Goal: Navigation & Orientation: Find specific page/section

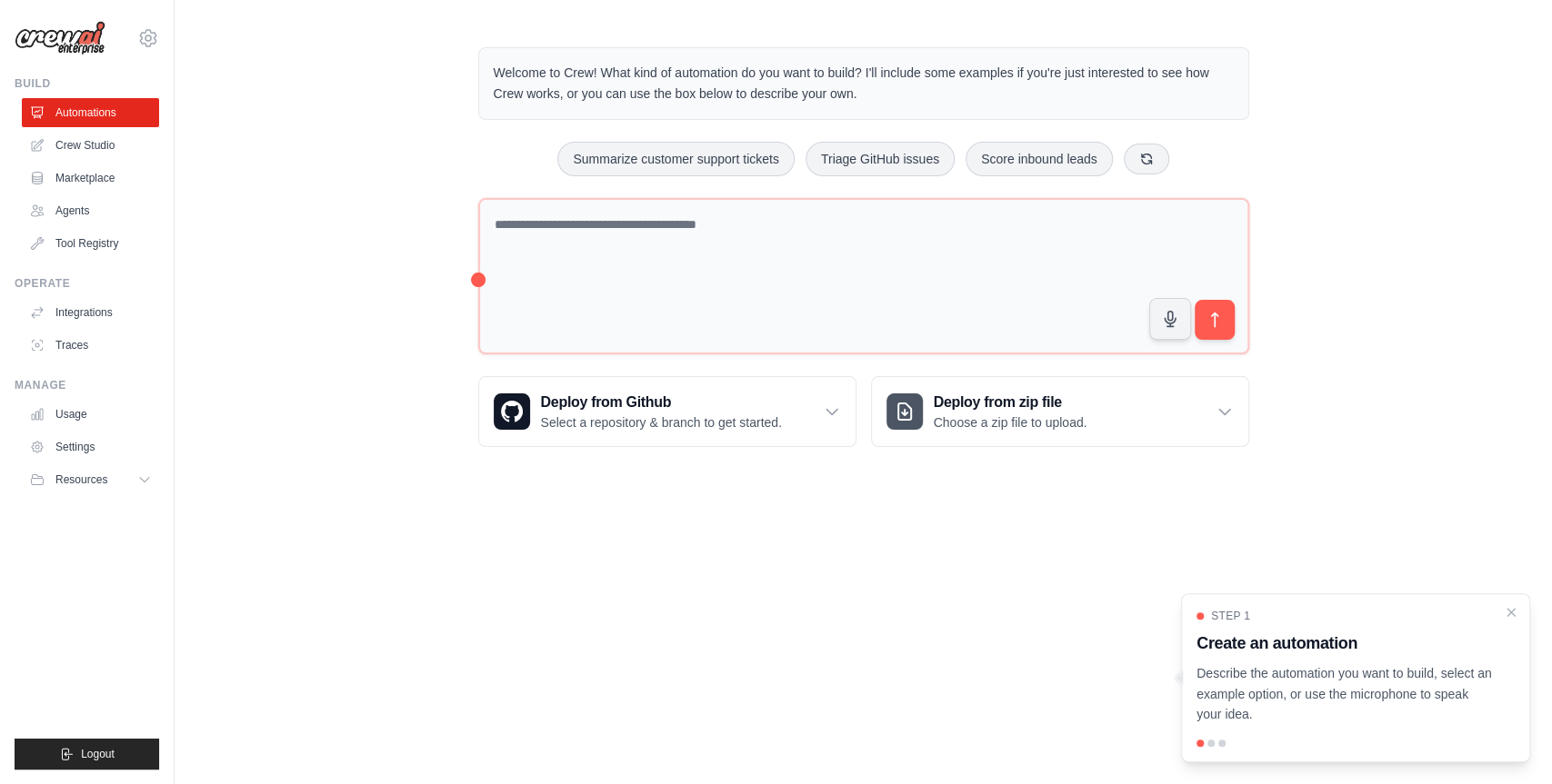
click at [1037, 657] on body "bruno.raposo@ab-inbev.com Settings Build Automations Crew Studio" at bounding box center [776, 392] width 1552 height 784
click at [86, 312] on link "Integrations" at bounding box center [92, 313] width 137 height 29
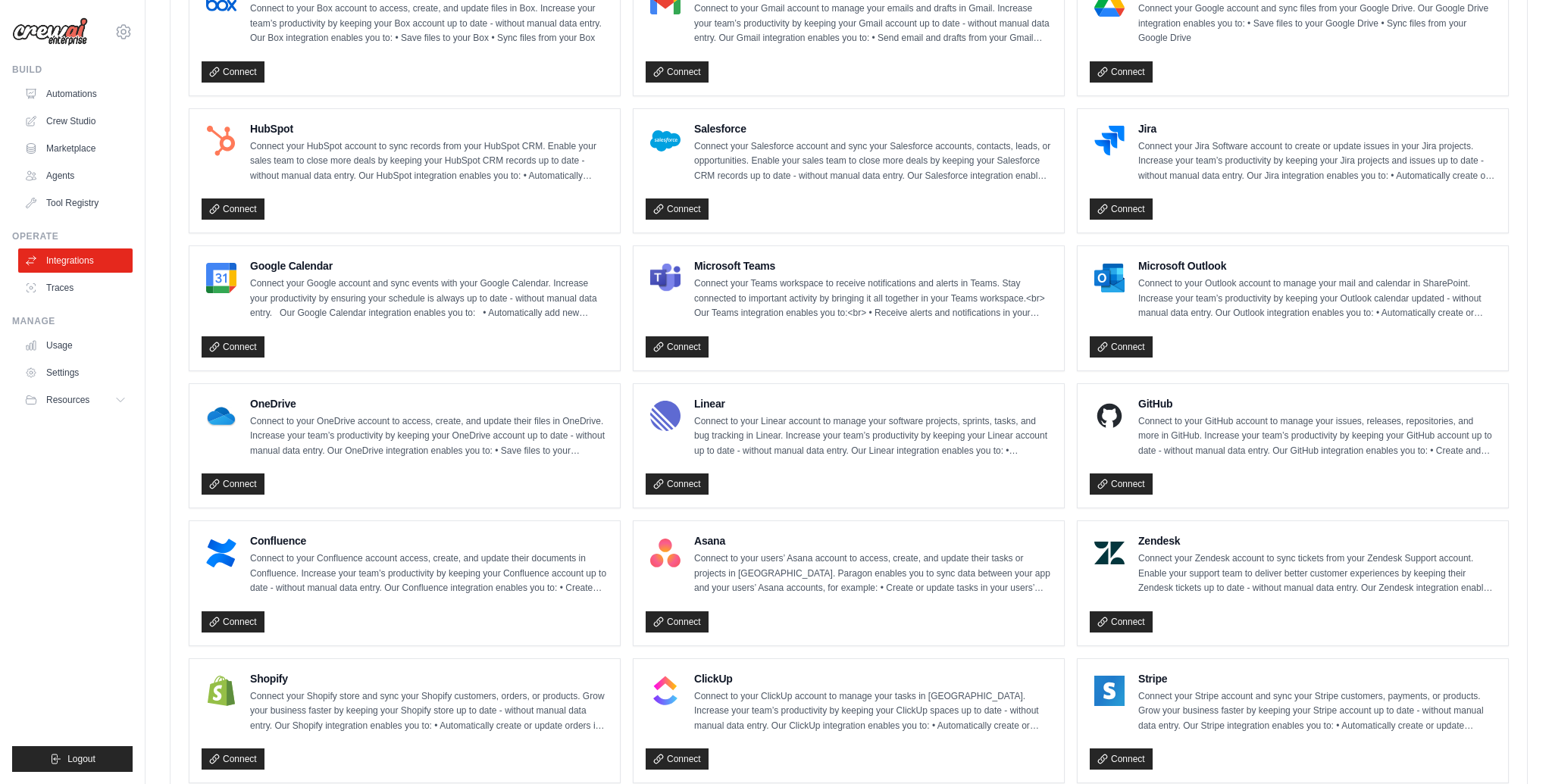
scroll to position [285, 0]
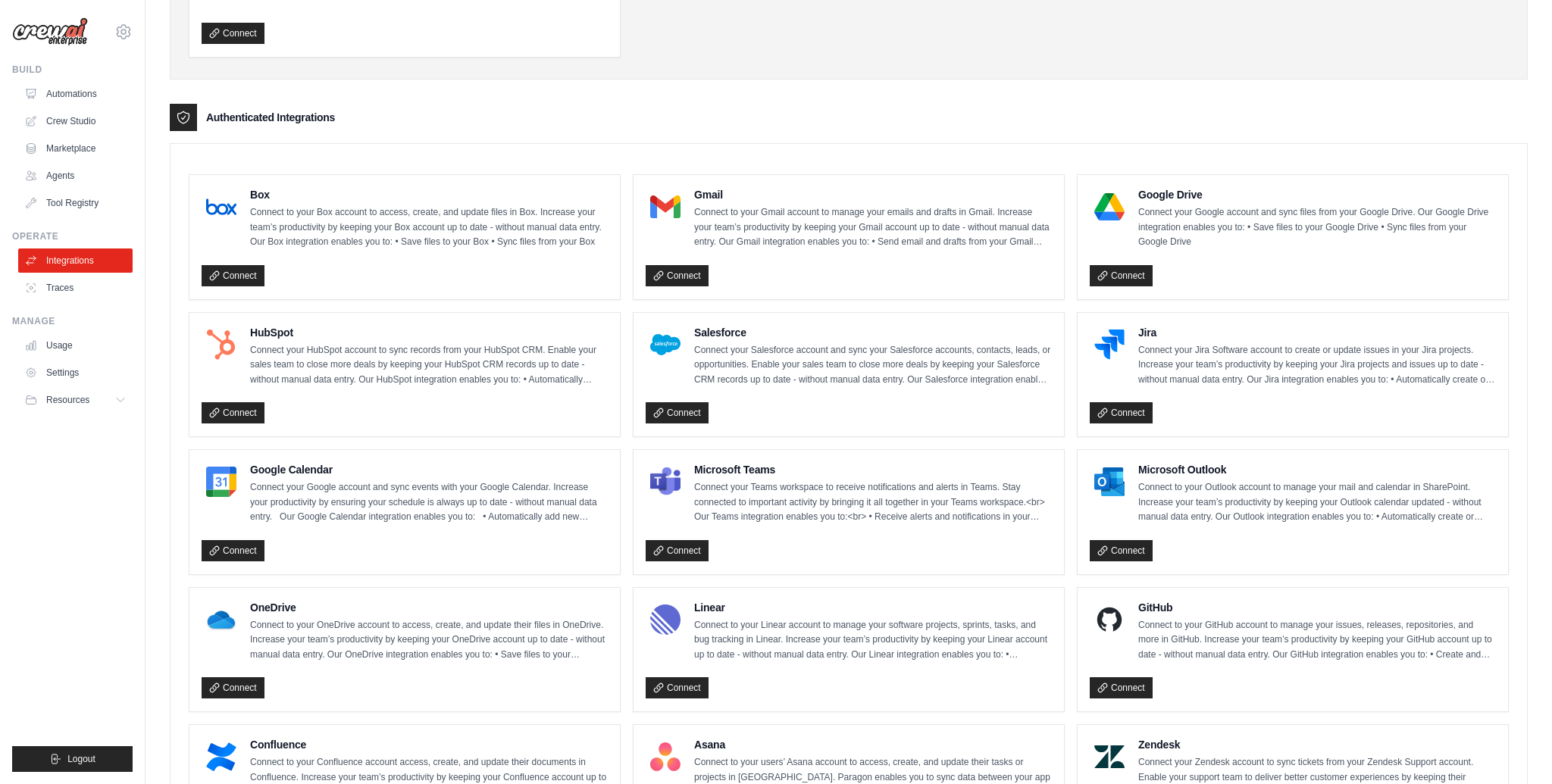
click at [1170, 503] on p "Connect to your Outlook account to manage your mail and calendar in SharePoint.…" at bounding box center [1317, 503] width 357 height 45
click at [1135, 550] on link "Connect" at bounding box center [1121, 551] width 63 height 21
click at [88, 101] on link "Automations" at bounding box center [76, 94] width 114 height 24
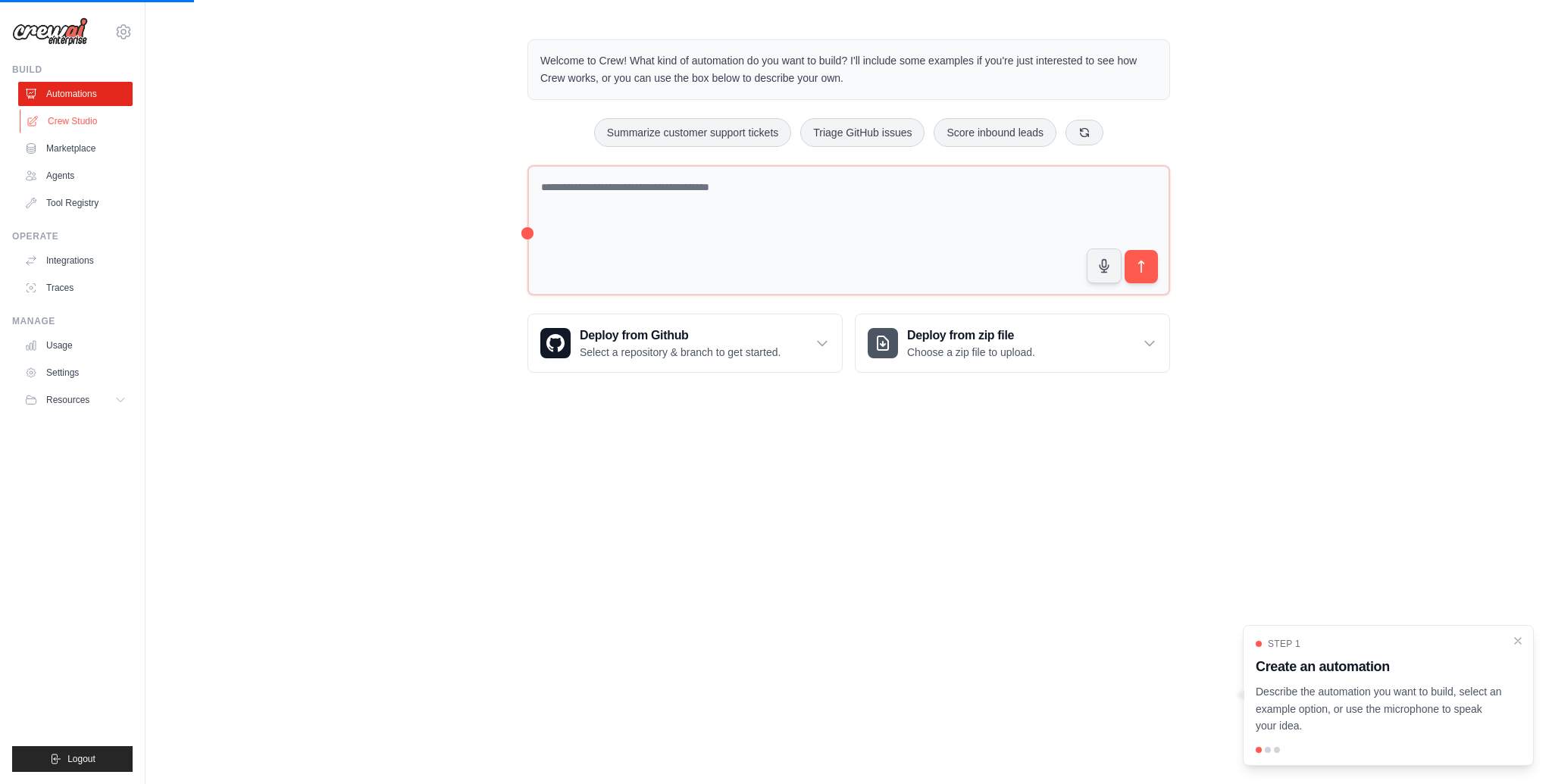
click at [99, 123] on link "Crew Studio" at bounding box center [76, 122] width 114 height 24
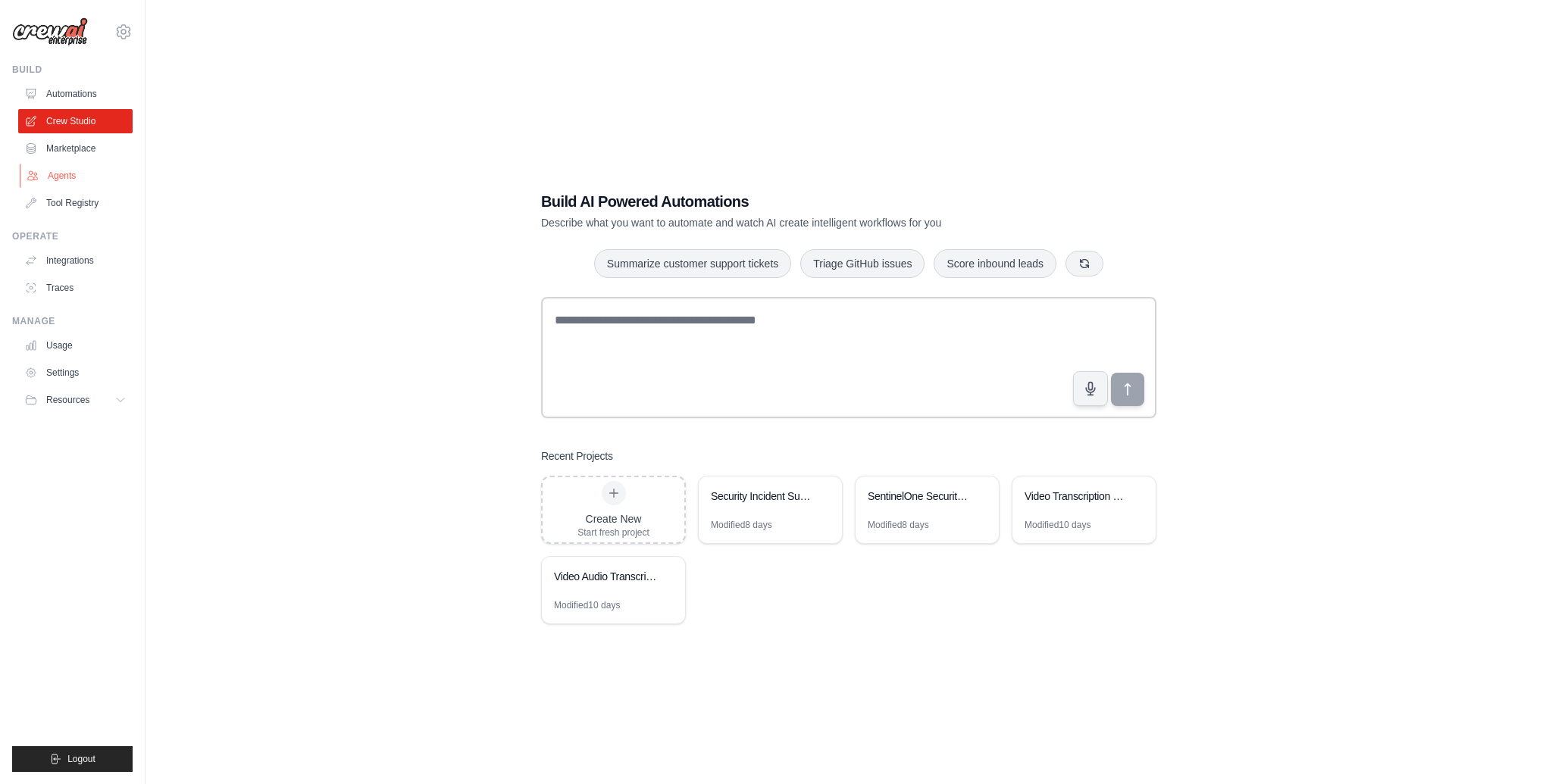
click at [72, 179] on link "Agents" at bounding box center [76, 175] width 114 height 24
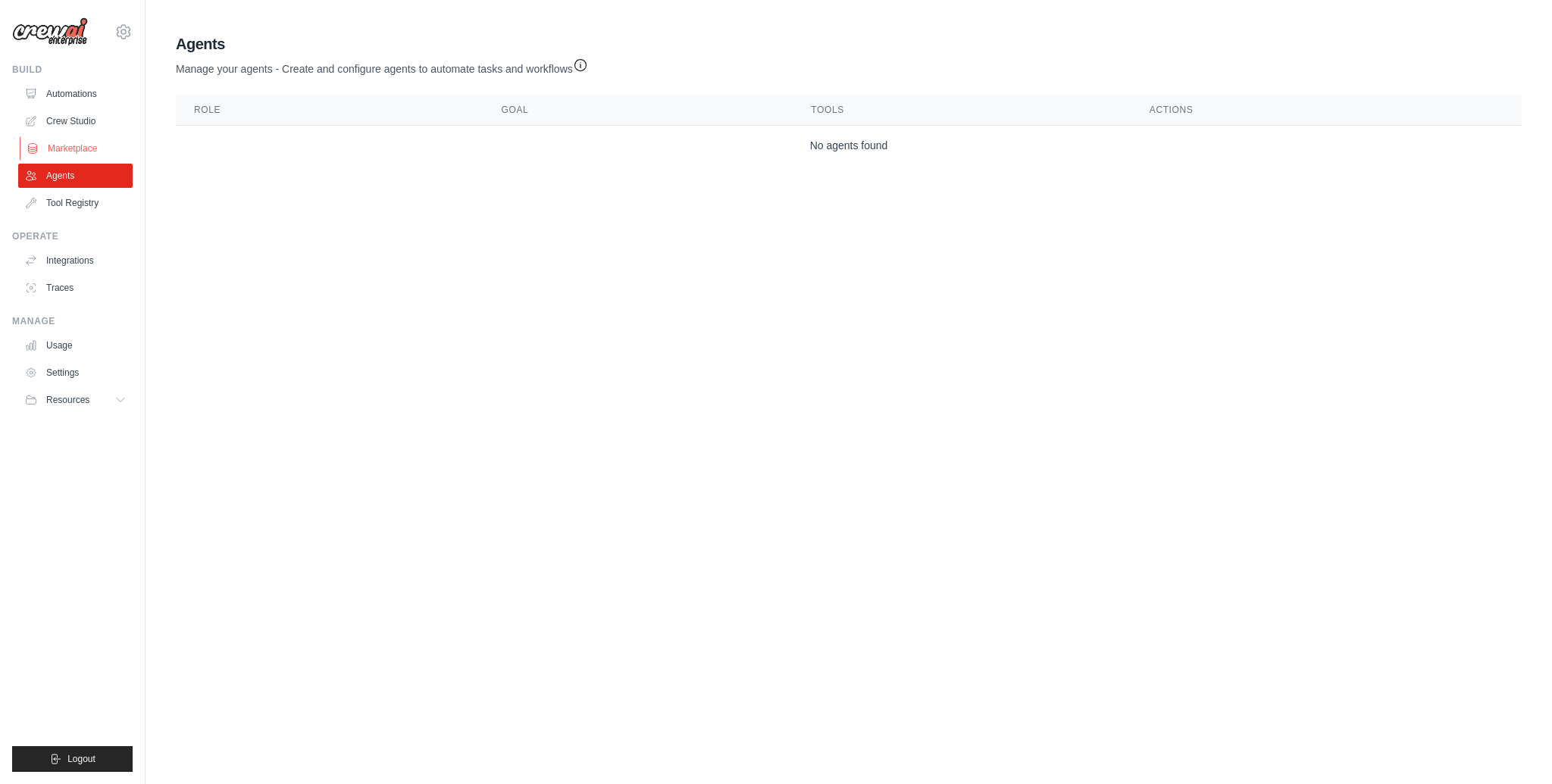
click at [81, 149] on link "Marketplace" at bounding box center [76, 148] width 114 height 24
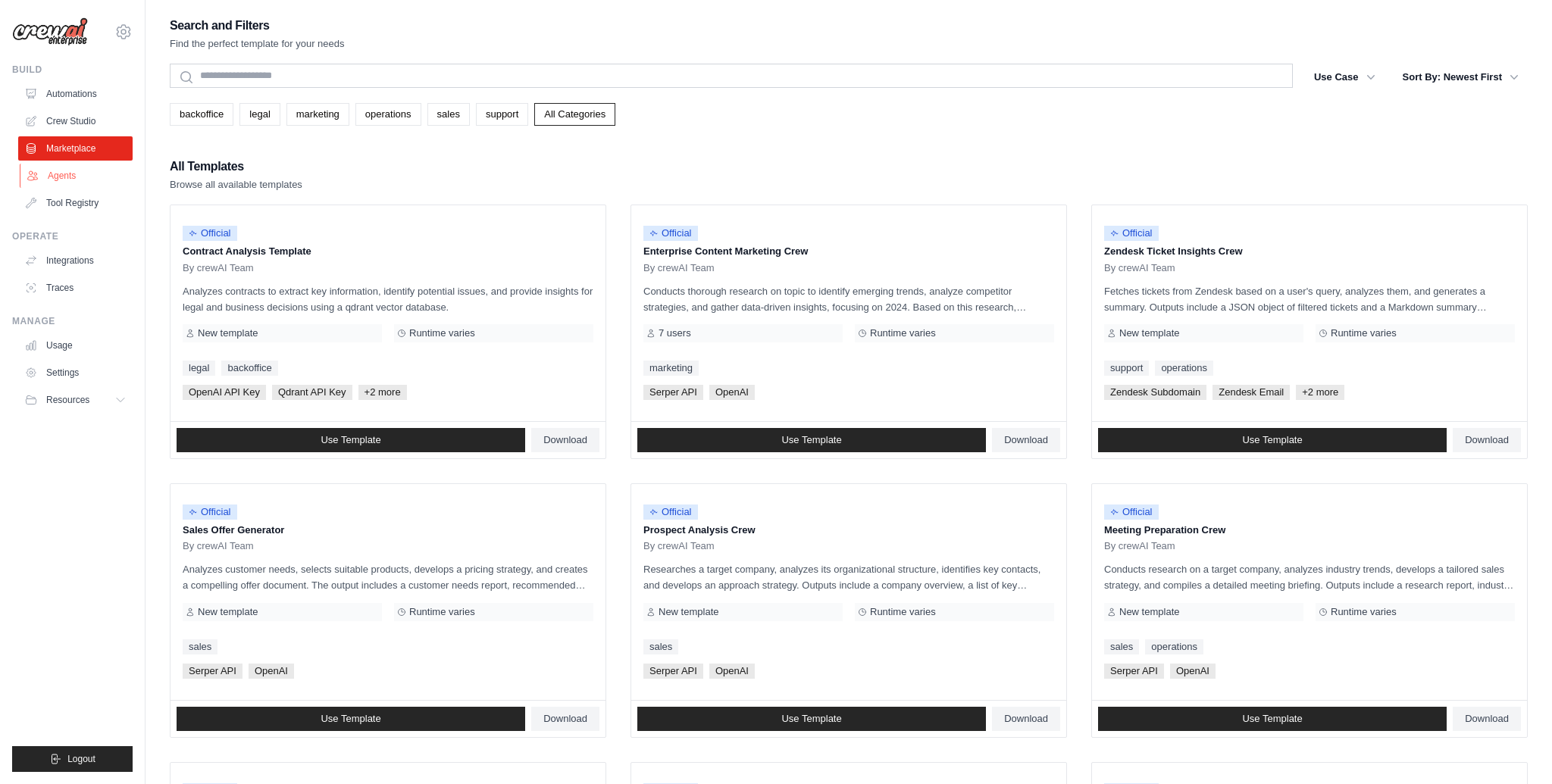
click at [75, 173] on link "Agents" at bounding box center [76, 175] width 114 height 24
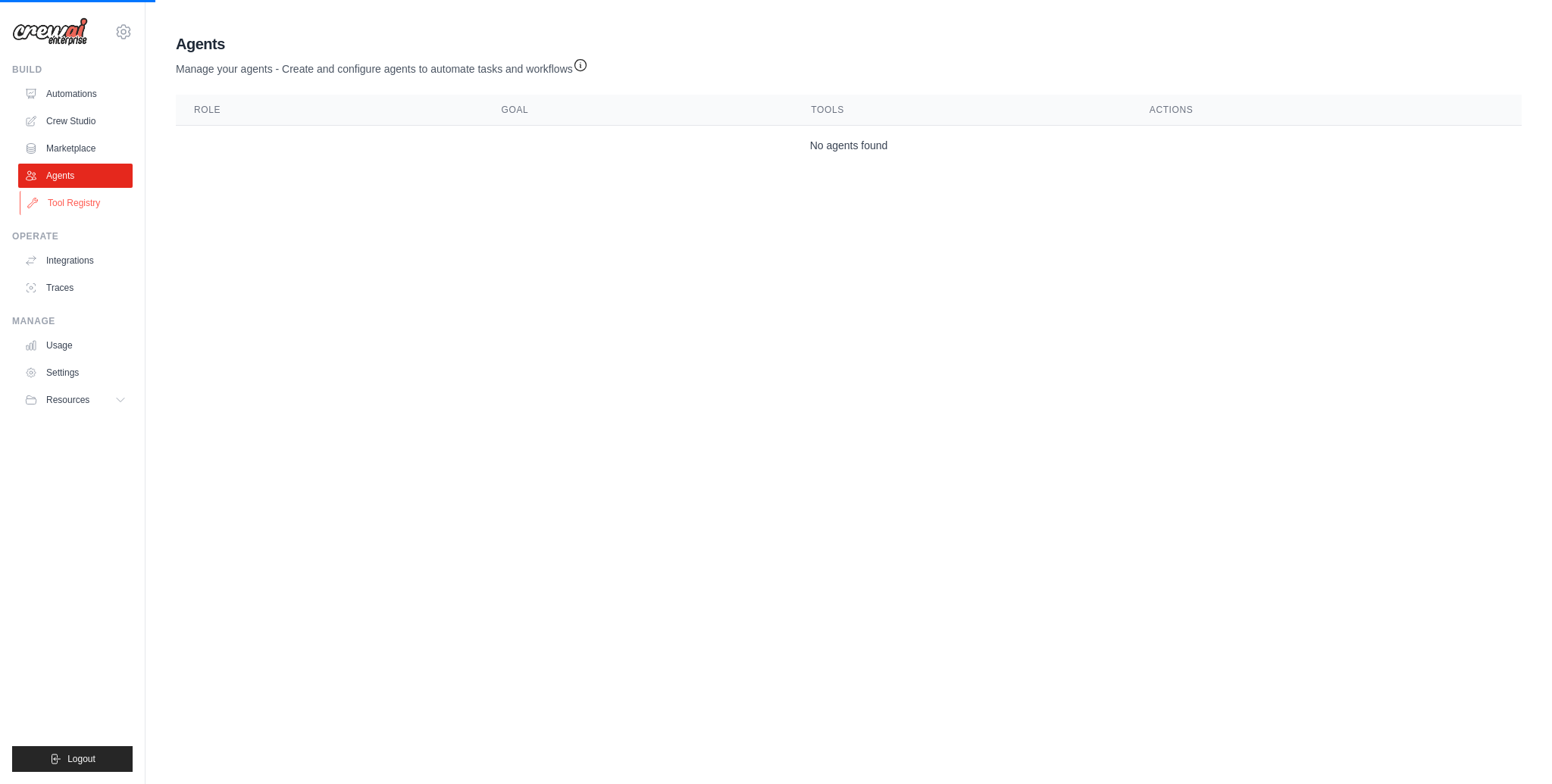
click at [79, 197] on link "Tool Registry" at bounding box center [76, 203] width 114 height 24
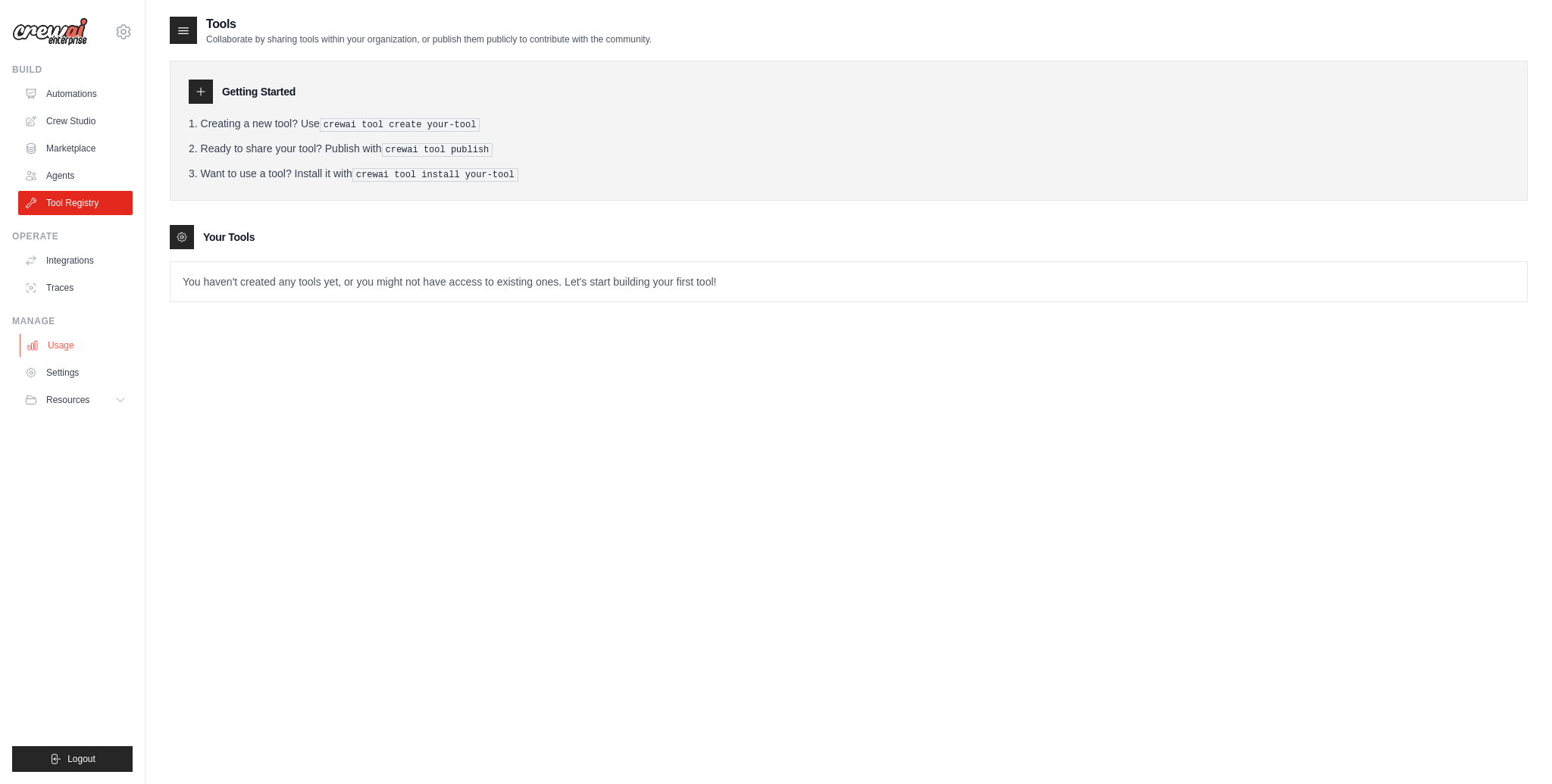
click at [75, 350] on link "Usage" at bounding box center [76, 345] width 114 height 24
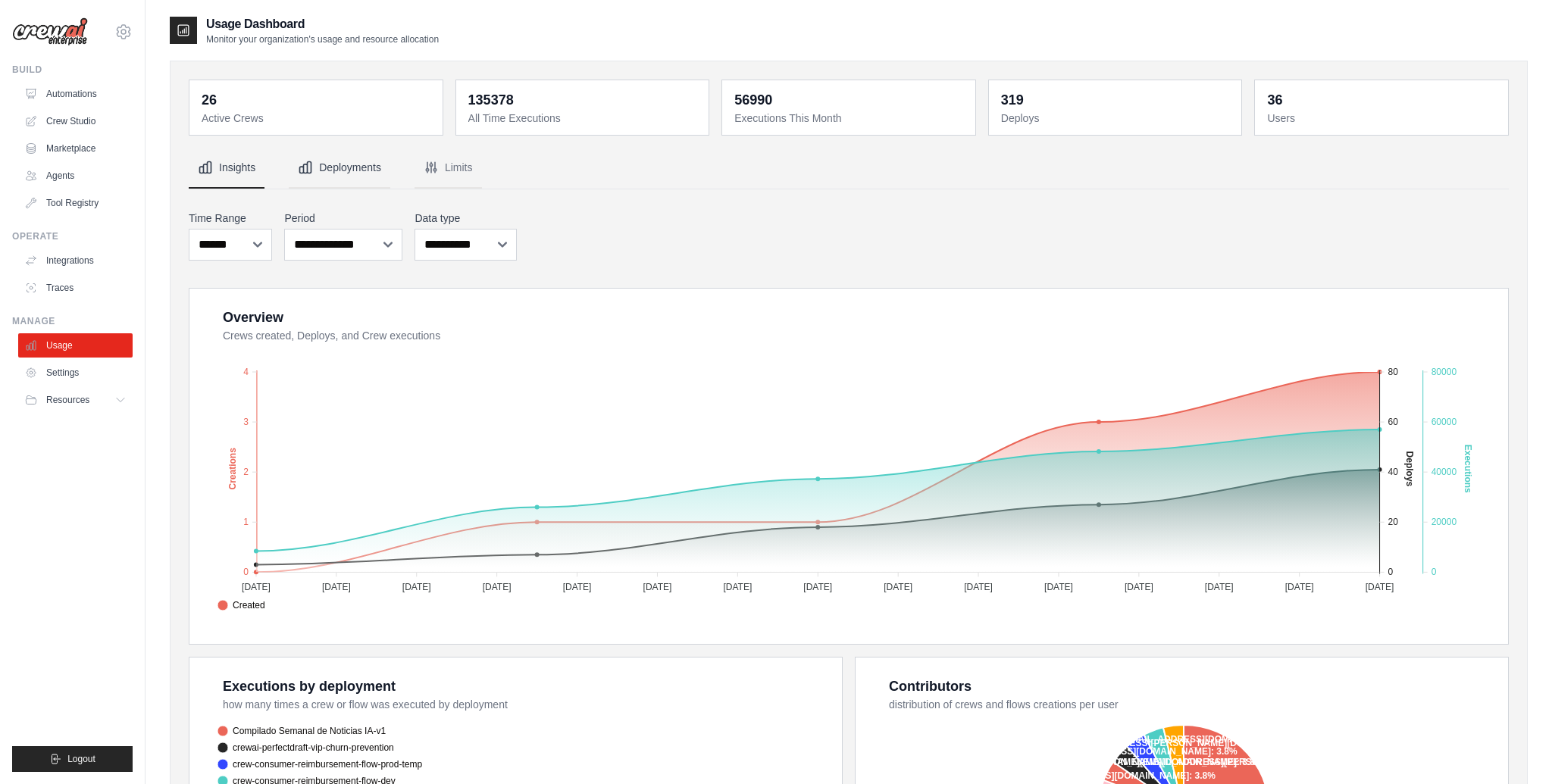
click at [368, 167] on button "Deployments" at bounding box center [340, 168] width 101 height 41
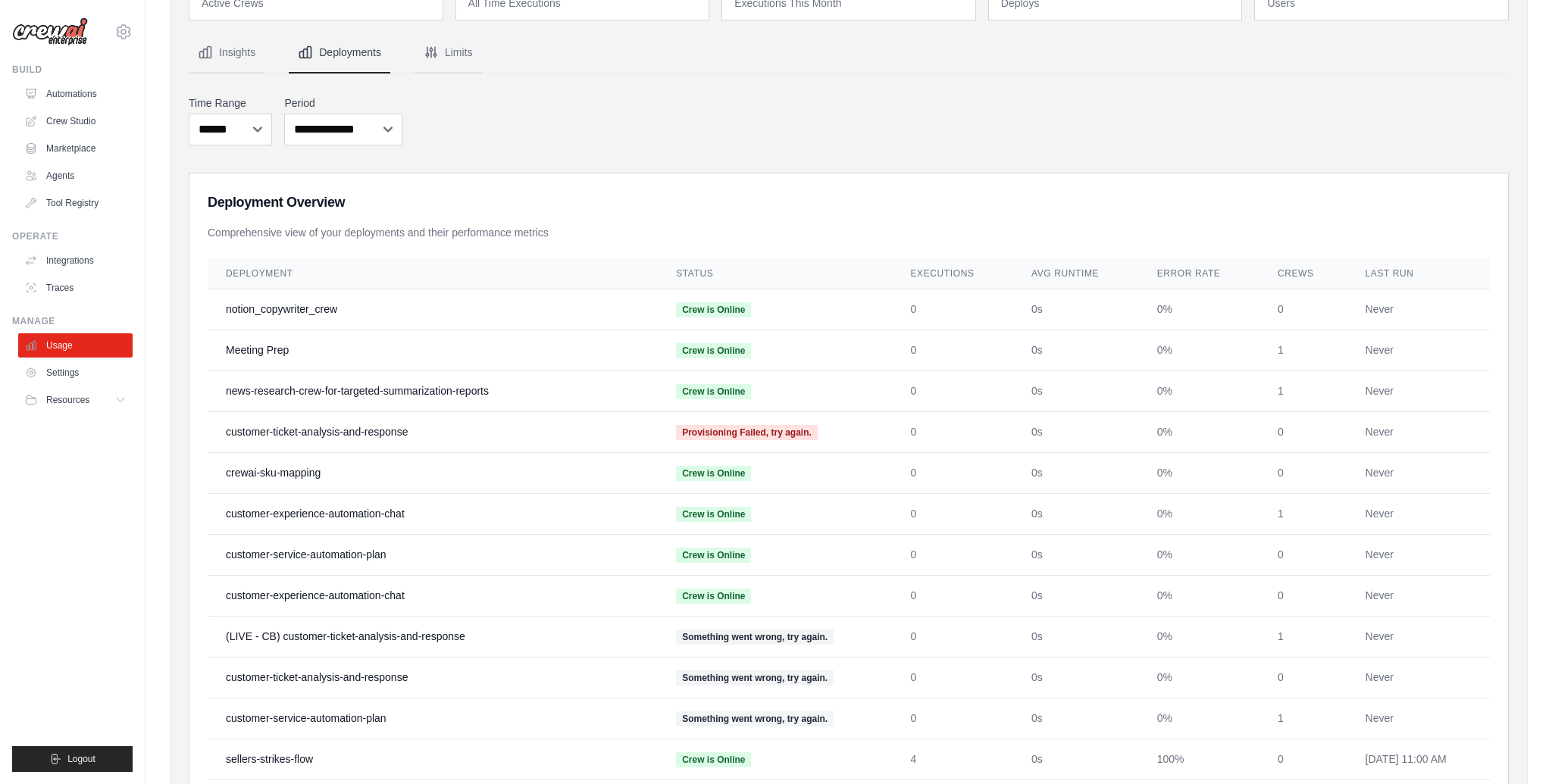
scroll to position [139, 0]
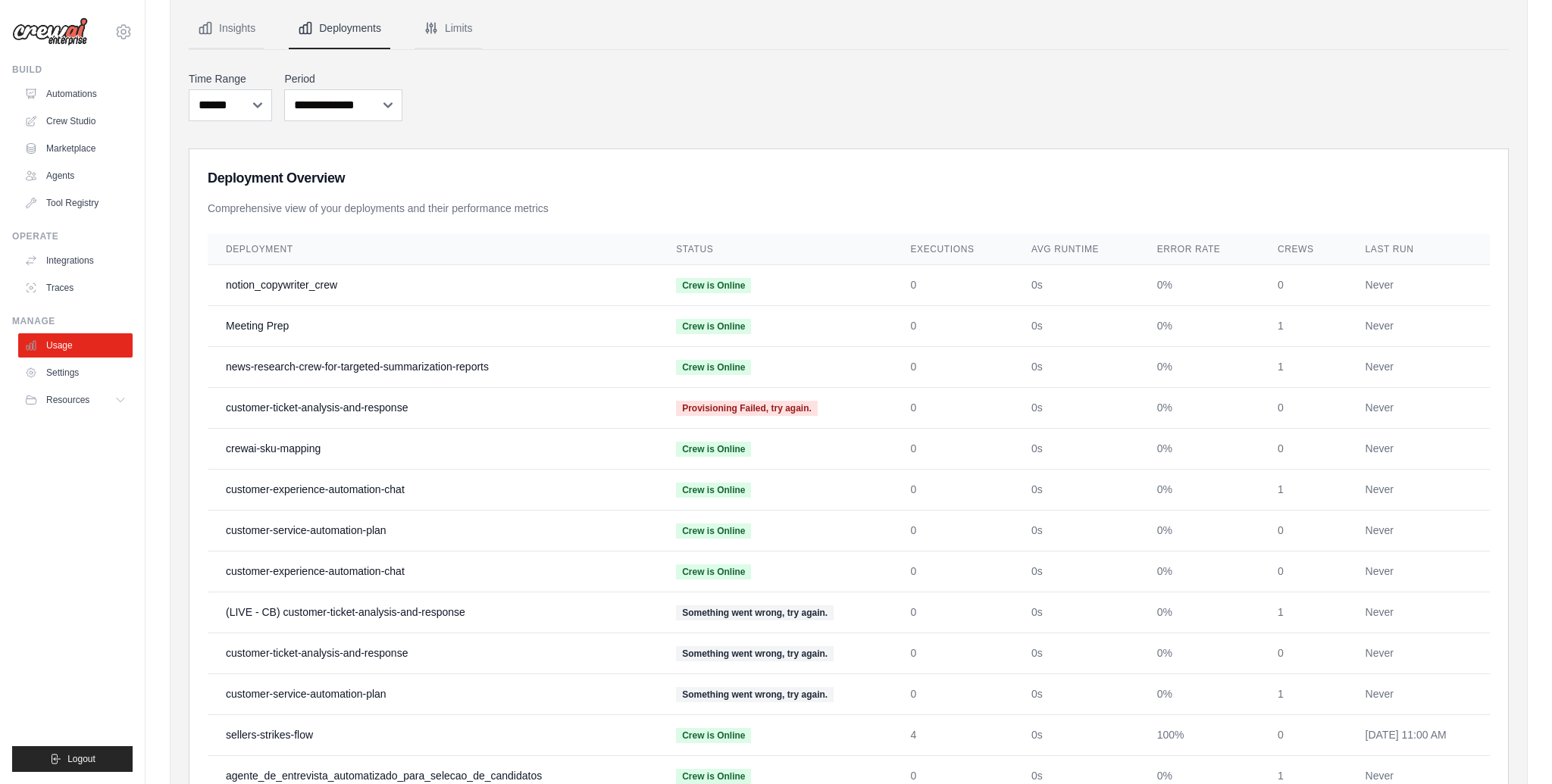
click at [920, 250] on th "Executions" at bounding box center [953, 250] width 122 height 31
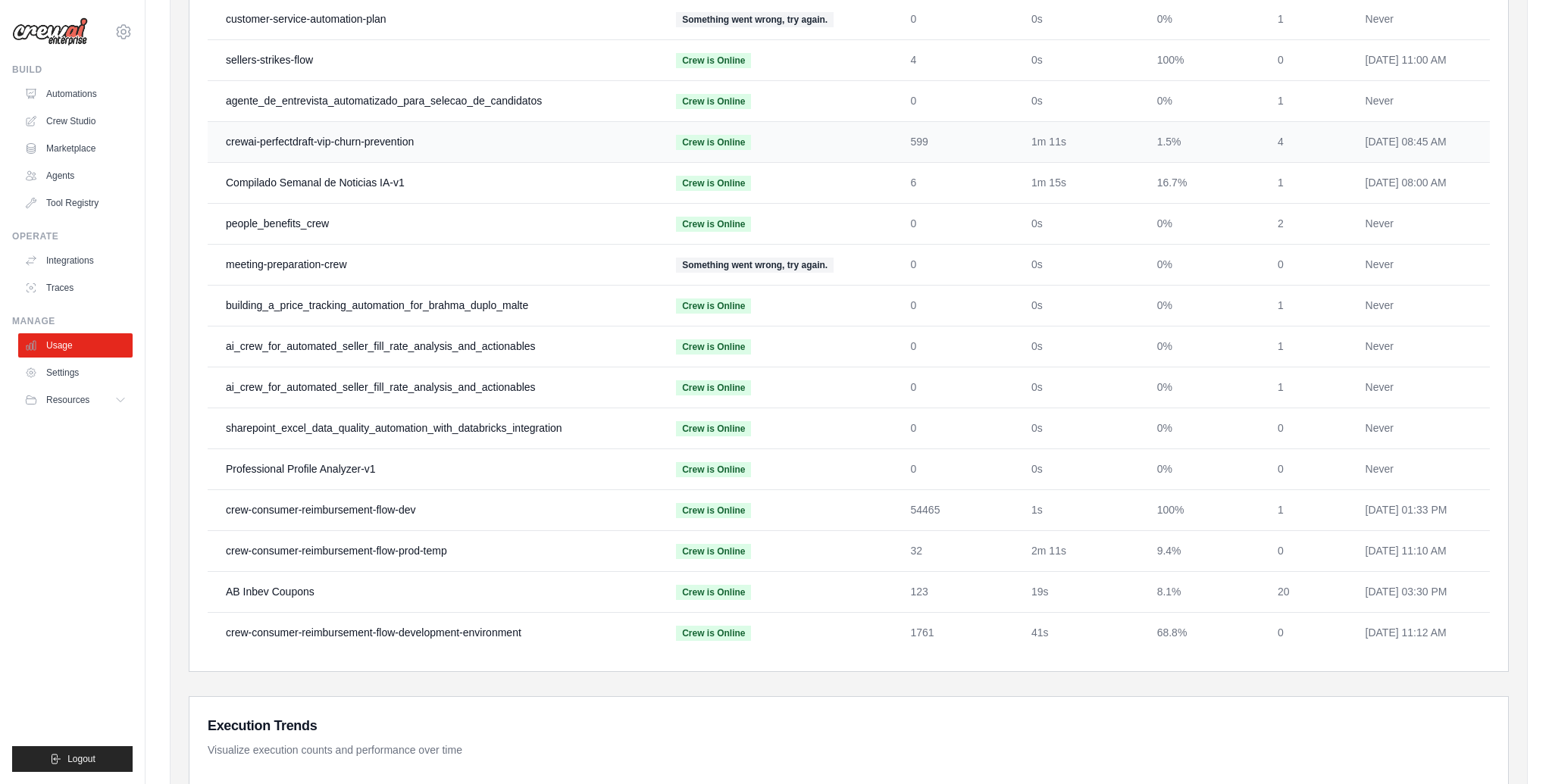
scroll to position [827, 0]
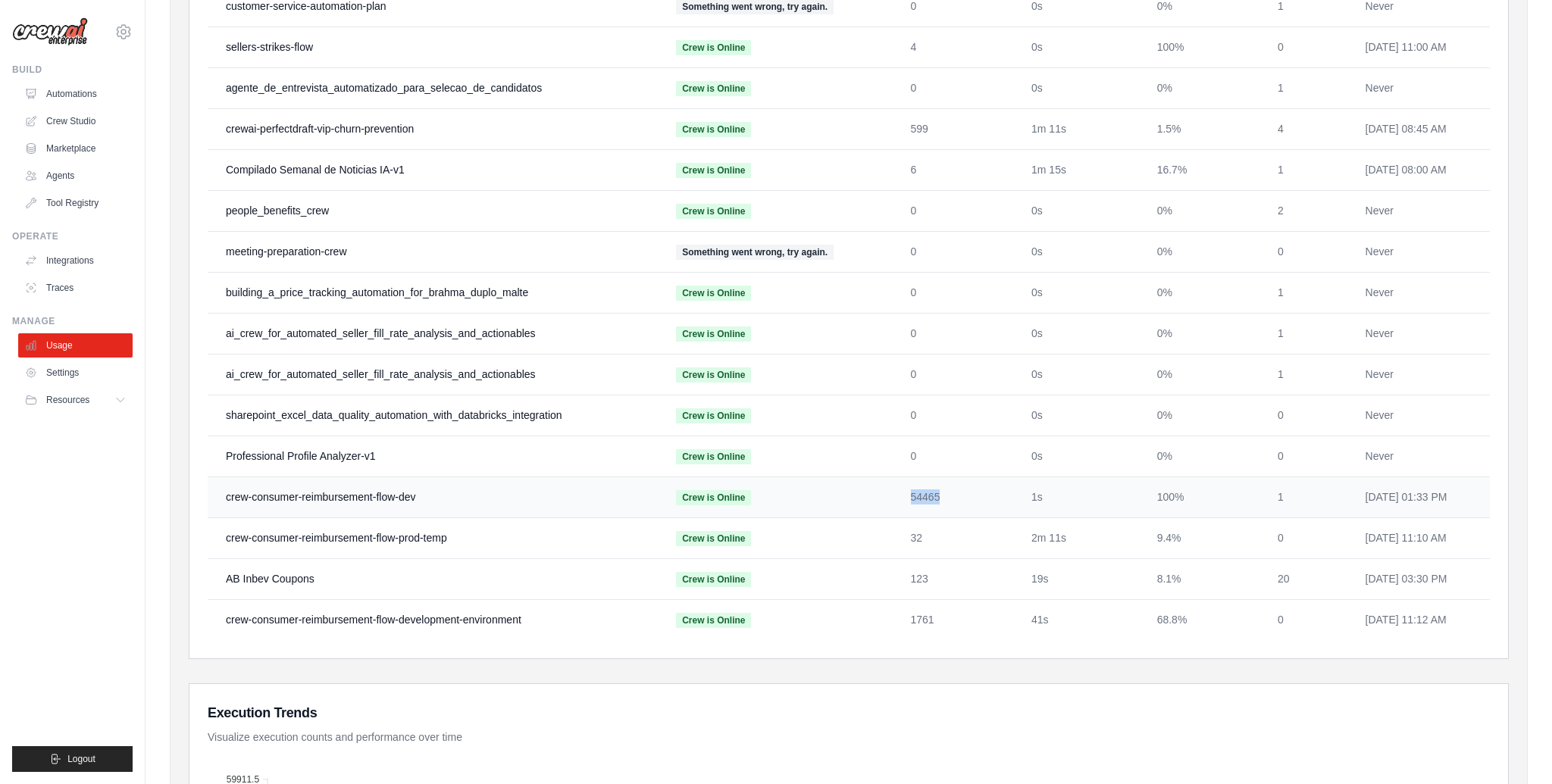
drag, startPoint x: 893, startPoint y: 472, endPoint x: 927, endPoint y: 475, distance: 34.1
click at [927, 477] on td "54465" at bounding box center [953, 497] width 122 height 41
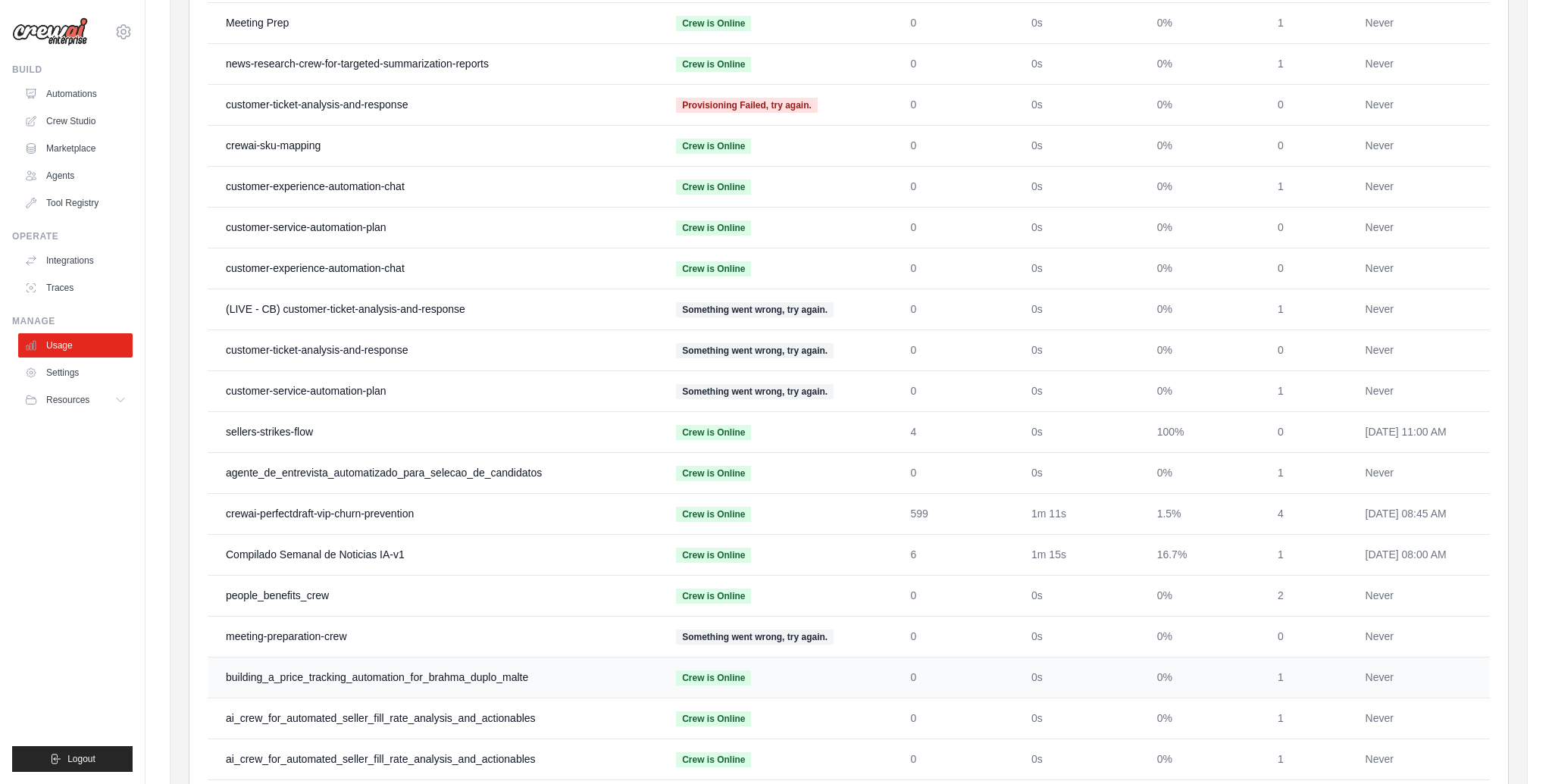
scroll to position [0, 0]
